Goal: Navigation & Orientation: Find specific page/section

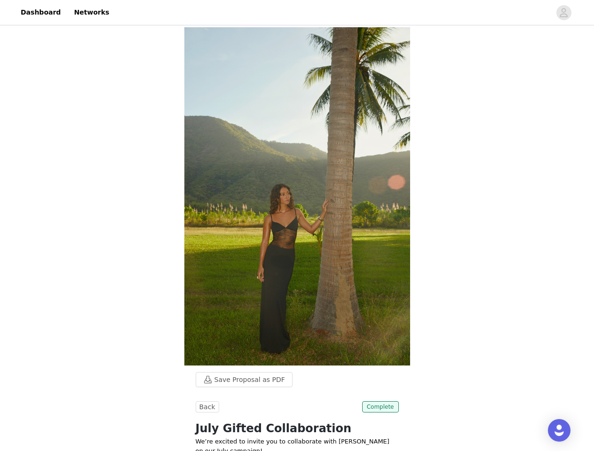
click at [297, 226] on img at bounding box center [297, 196] width 226 height 338
click at [297, 13] on div at bounding box center [333, 12] width 436 height 21
click at [564, 13] on icon "avatar" at bounding box center [563, 12] width 9 height 15
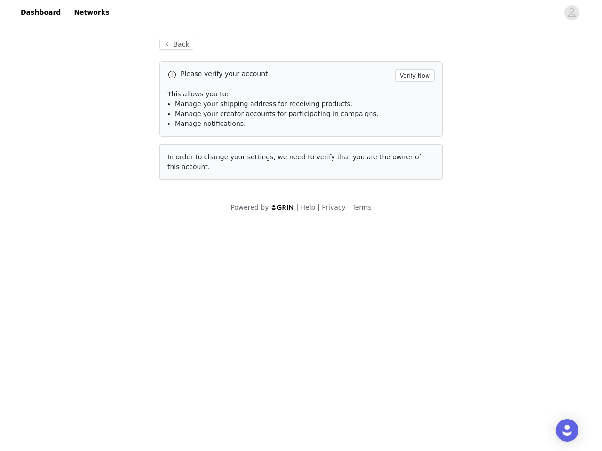
click at [239, 380] on body "Dashboard Networks Back Please verify your account. Verify Now This allows you …" at bounding box center [301, 225] width 602 height 451
click at [206, 407] on body "Dashboard Networks Back Please verify your account. Verify Now This allows you …" at bounding box center [301, 225] width 602 height 451
click at [381, 407] on body "Dashboard Networks Back Please verify your account. Verify Now This allows you …" at bounding box center [301, 225] width 602 height 451
click at [559, 431] on div "Open Intercom Messenger" at bounding box center [567, 430] width 23 height 23
